Goal: Task Accomplishment & Management: Use online tool/utility

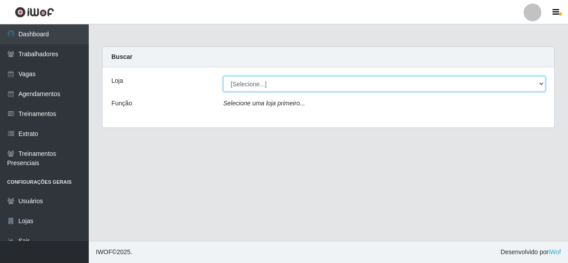
click at [399, 85] on select "[Selecione...] Rede Econômico - Malvinas Rede Econômico - Prata" at bounding box center [384, 84] width 322 height 16
select select "194"
click at [223, 76] on select "[Selecione...] Rede Econômico - Malvinas Rede Econômico - Prata" at bounding box center [384, 84] width 322 height 16
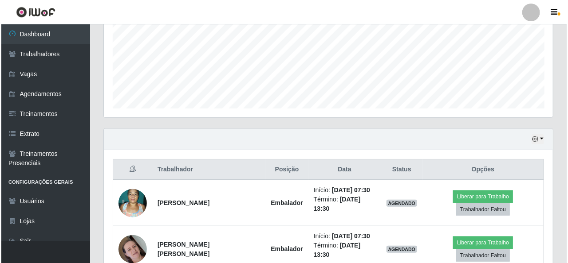
scroll to position [310, 0]
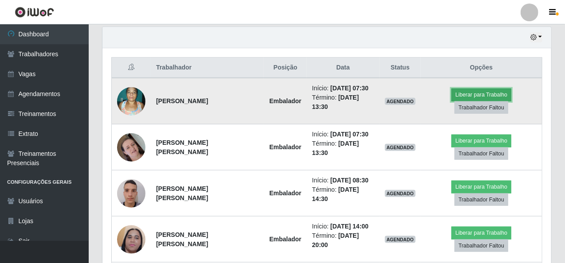
click at [463, 93] on button "Liberar para Trabalho" at bounding box center [481, 95] width 60 height 12
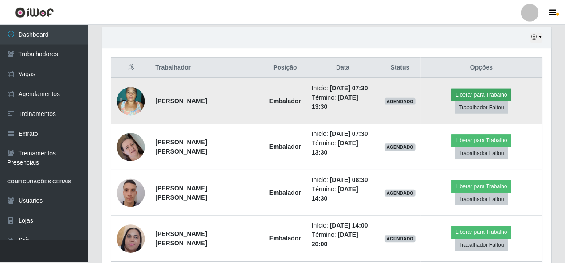
scroll to position [184, 445]
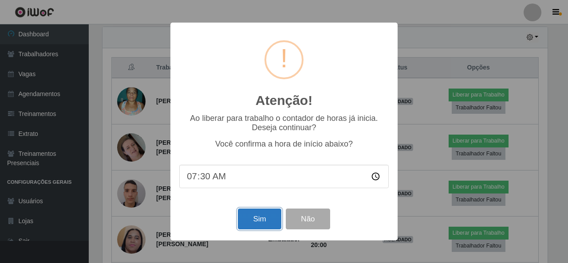
click at [257, 218] on button "Sim" at bounding box center [259, 219] width 43 height 21
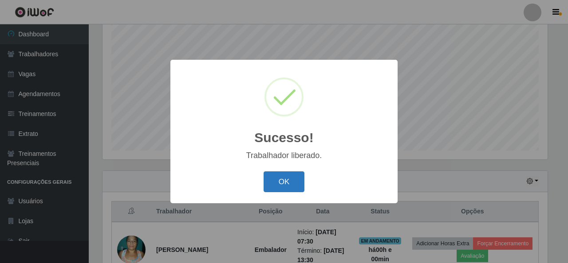
click at [264, 188] on button "OK" at bounding box center [283, 182] width 41 height 21
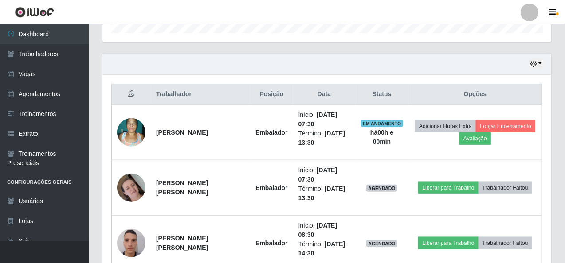
scroll to position [299, 0]
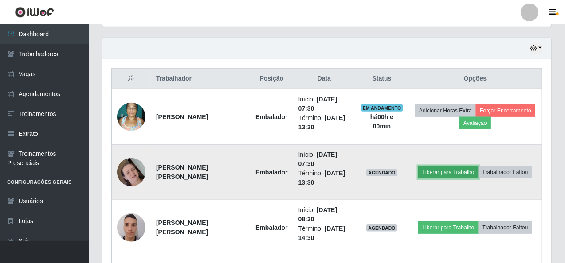
click at [458, 169] on button "Liberar para Trabalho" at bounding box center [448, 172] width 60 height 12
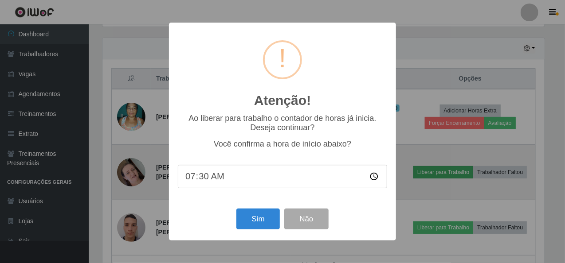
scroll to position [184, 445]
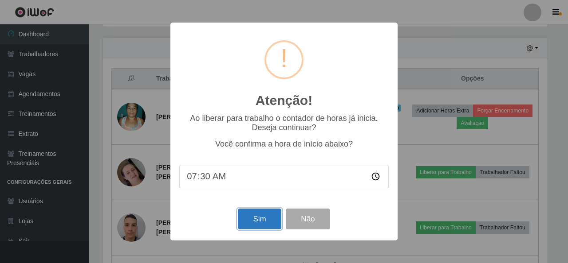
click at [264, 217] on button "Sim" at bounding box center [259, 219] width 43 height 21
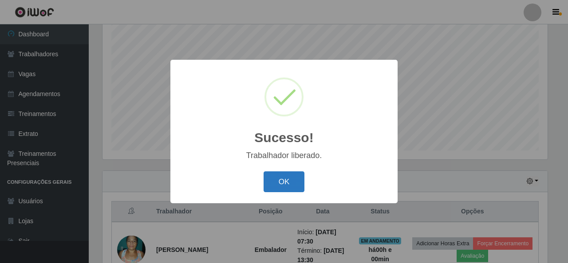
click at [285, 179] on button "OK" at bounding box center [283, 182] width 41 height 21
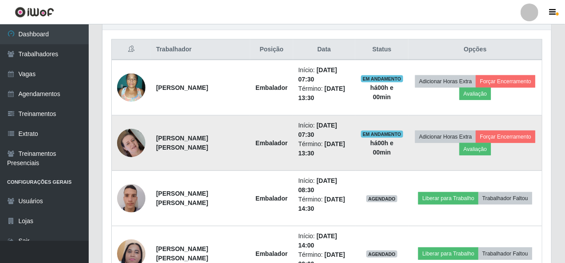
scroll to position [344, 0]
